Goal: Check status: Check status

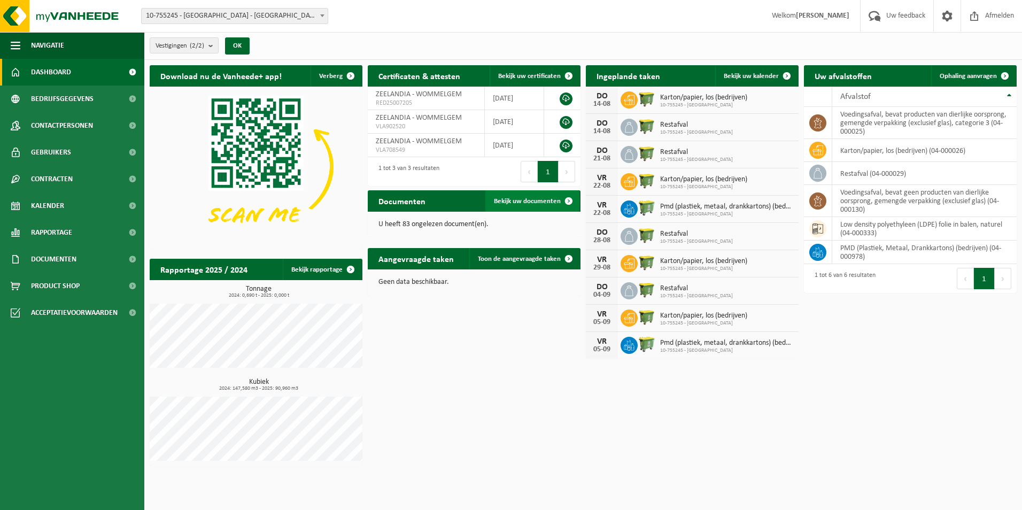
click at [564, 201] on span at bounding box center [568, 200] width 21 height 21
click at [56, 80] on span "Dashboard" at bounding box center [51, 72] width 40 height 27
click at [536, 259] on span "Toon de aangevraagde taken" at bounding box center [519, 258] width 83 height 7
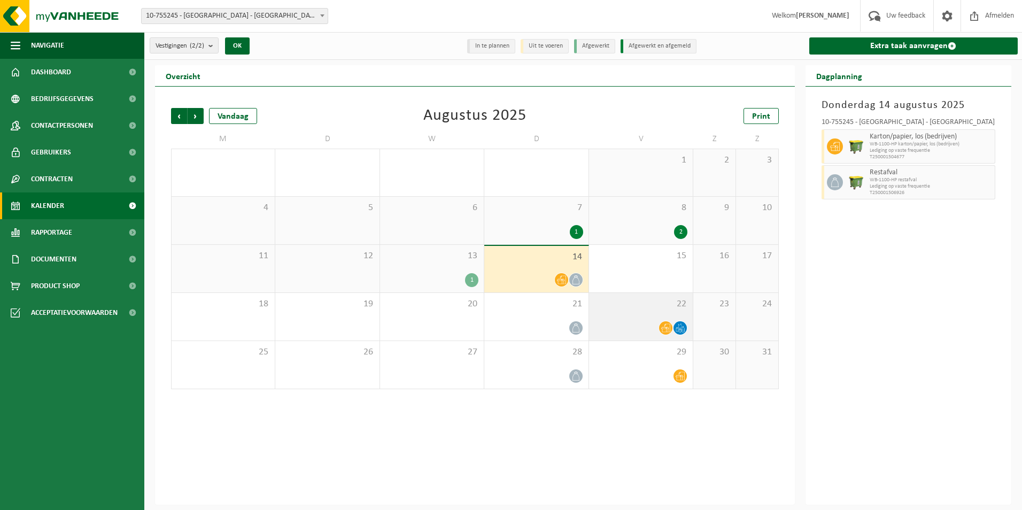
click at [680, 330] on icon at bounding box center [680, 330] width 2 height 1
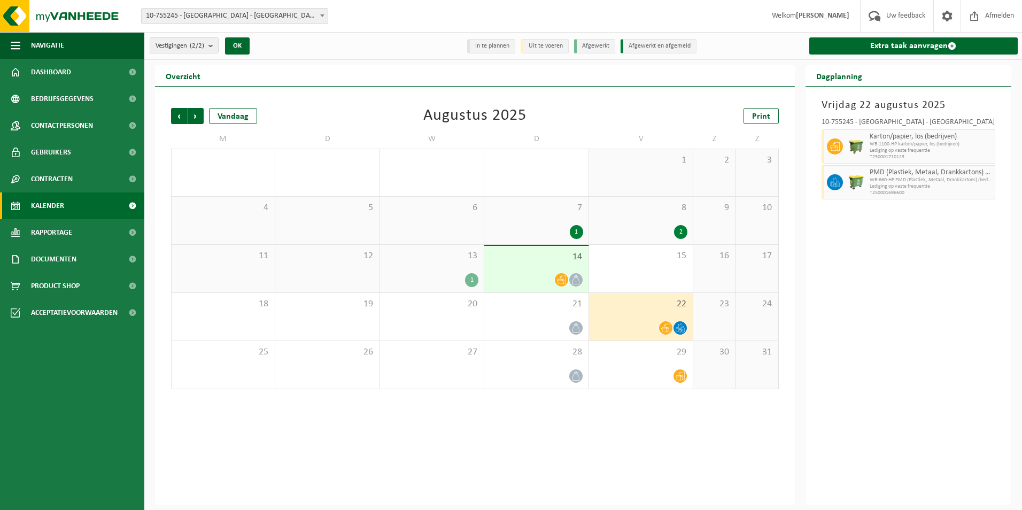
click at [518, 258] on span "14" at bounding box center [535, 257] width 93 height 12
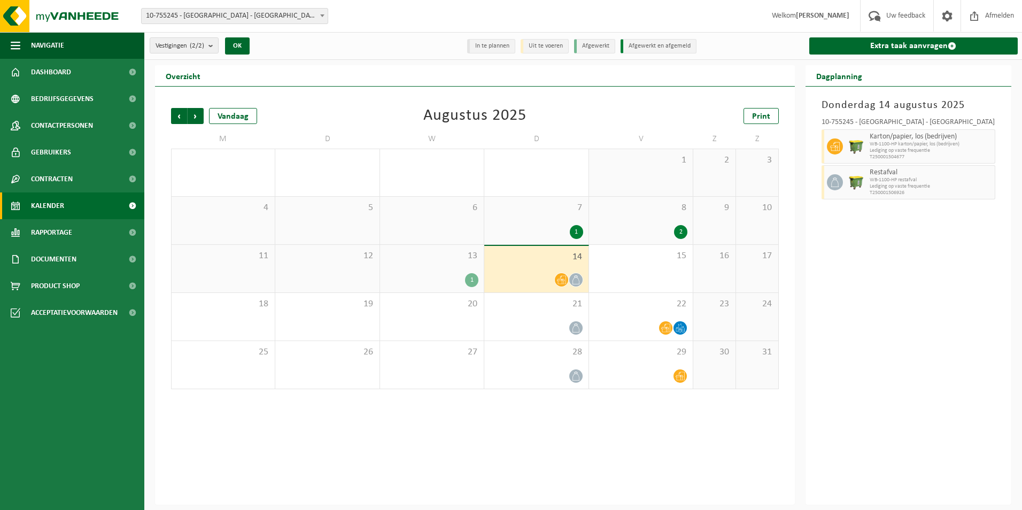
click at [470, 275] on div "1" at bounding box center [471, 280] width 13 height 14
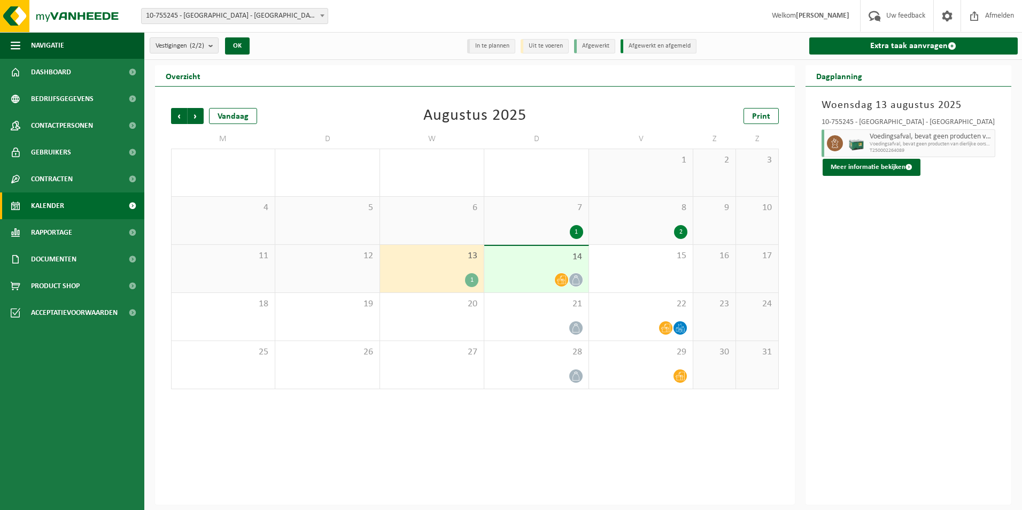
click at [571, 235] on div "1" at bounding box center [576, 232] width 13 height 14
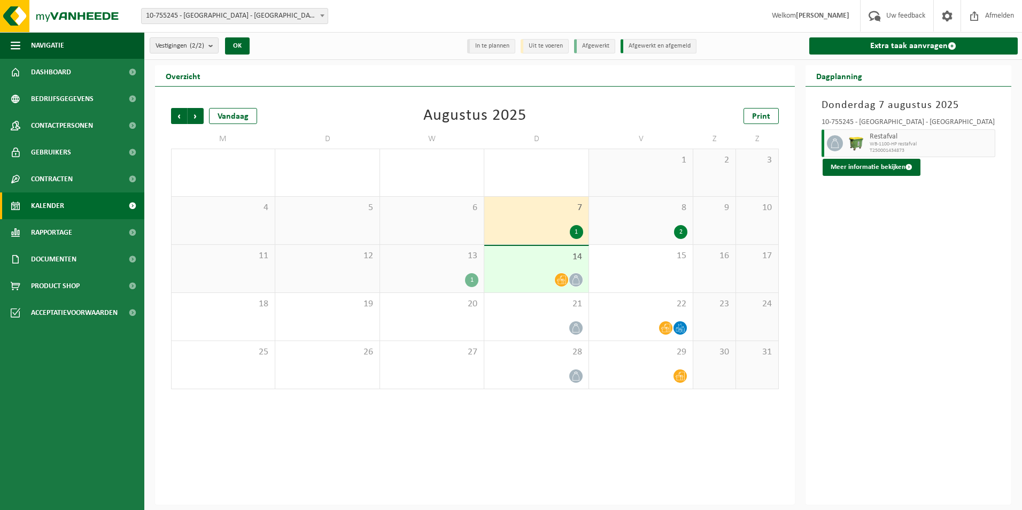
click at [682, 234] on div "2" at bounding box center [680, 232] width 13 height 14
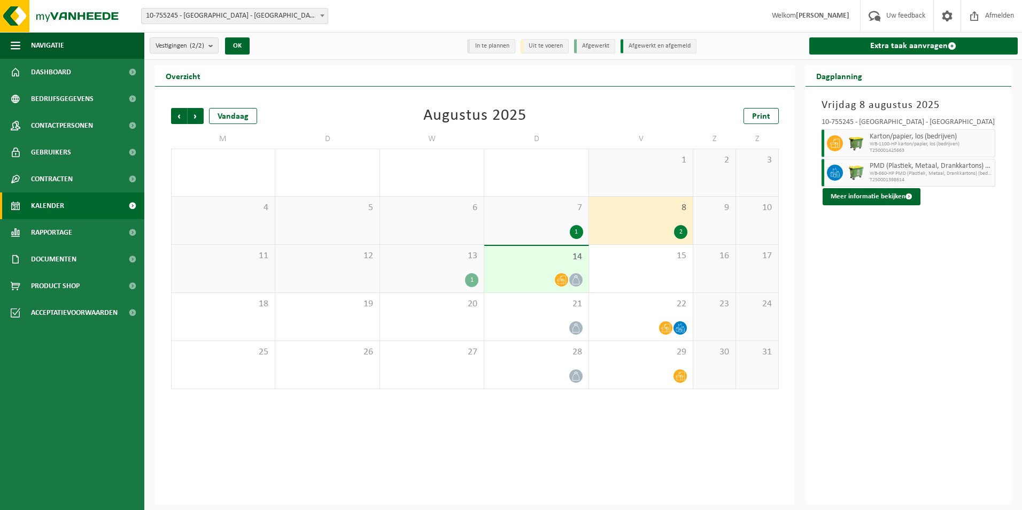
click at [471, 283] on div "1" at bounding box center [471, 280] width 13 height 14
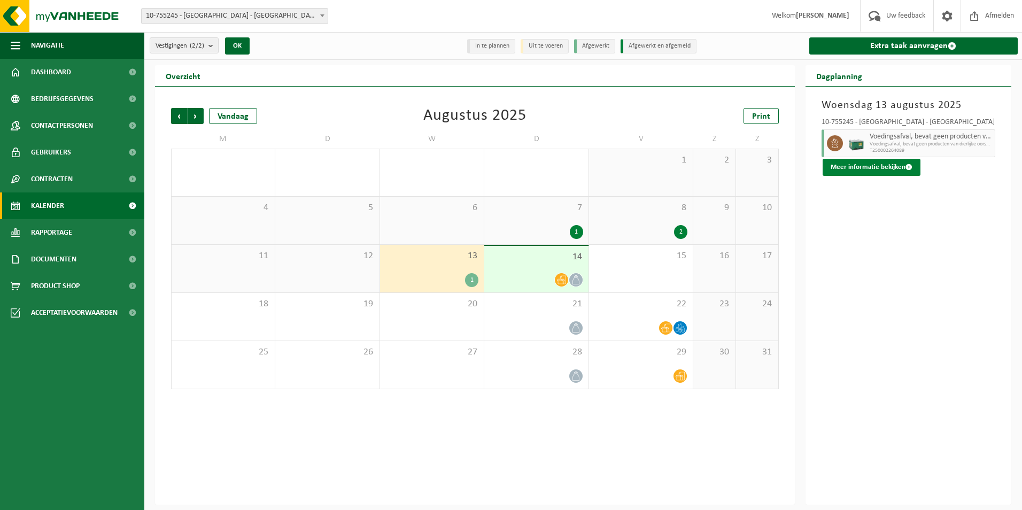
click at [894, 164] on button "Meer informatie bekijken" at bounding box center [871, 167] width 98 height 17
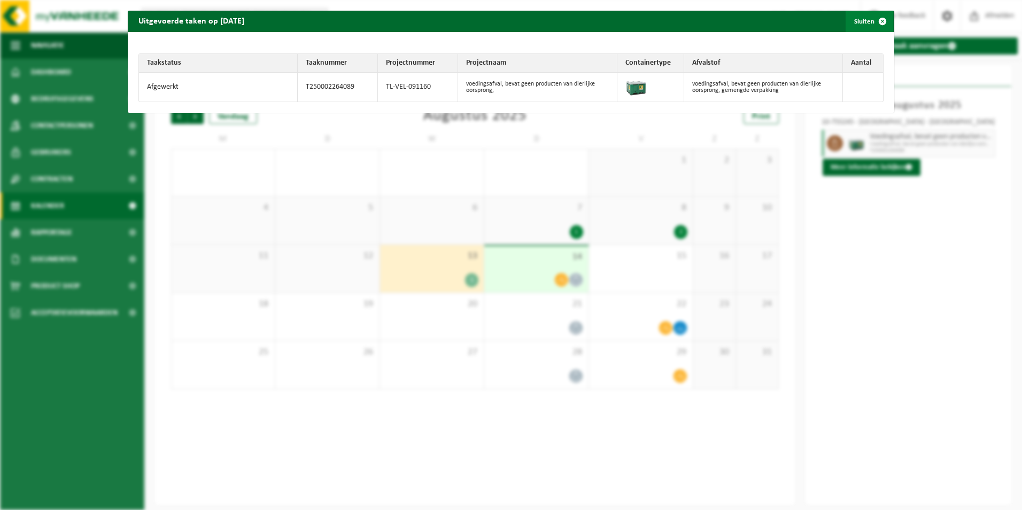
click at [859, 20] on button "Sluiten" at bounding box center [869, 21] width 48 height 21
